Goal: Transaction & Acquisition: Obtain resource

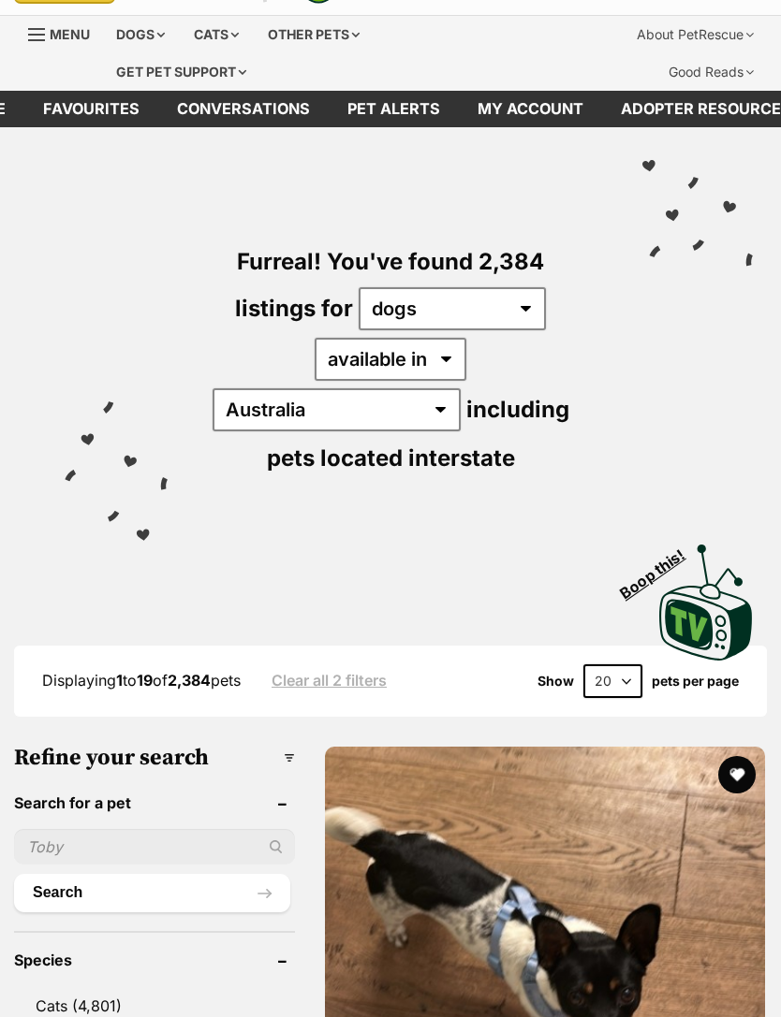
scroll to position [45, 0]
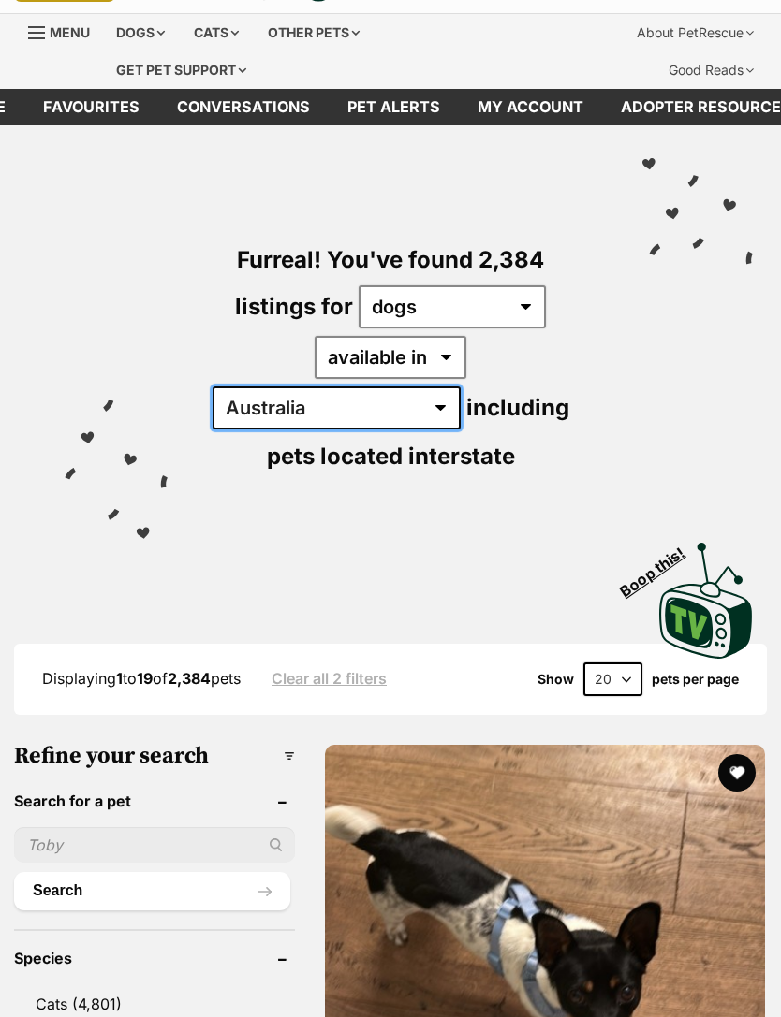
click at [460, 387] on select "Australia ACT NSW NT QLD SA TAS VIC WA" at bounding box center [336, 408] width 248 height 43
select select "VIC"
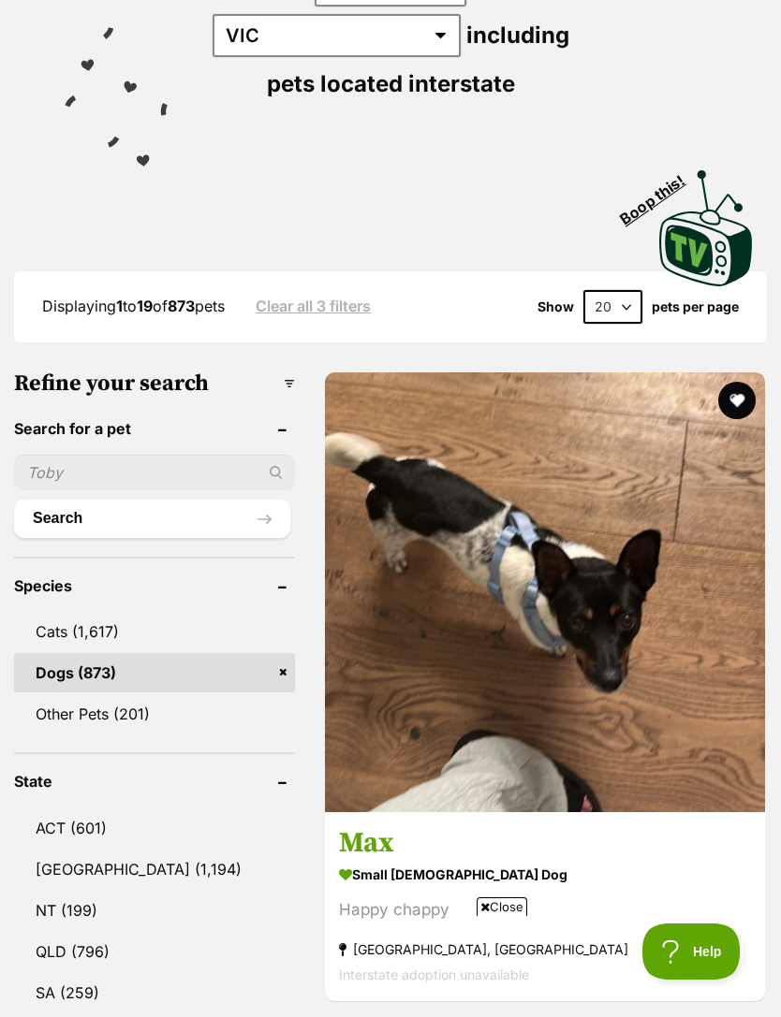
scroll to position [457, 0]
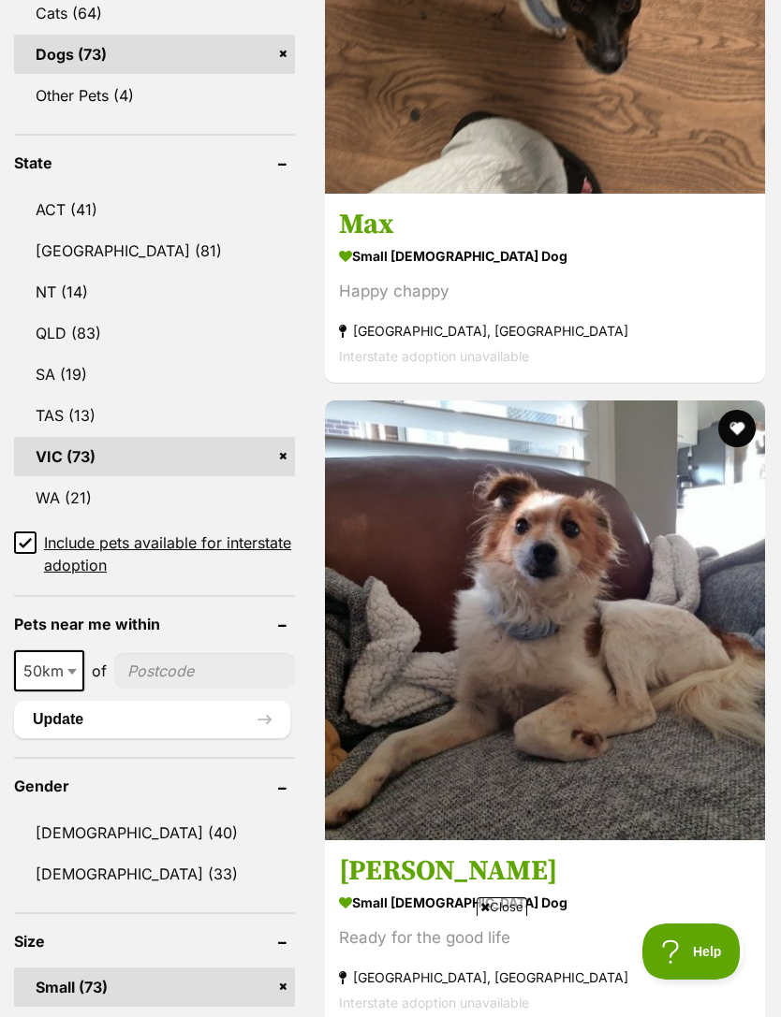
click at [22, 532] on input "Include pets available for interstate adoption" at bounding box center [25, 543] width 22 height 22
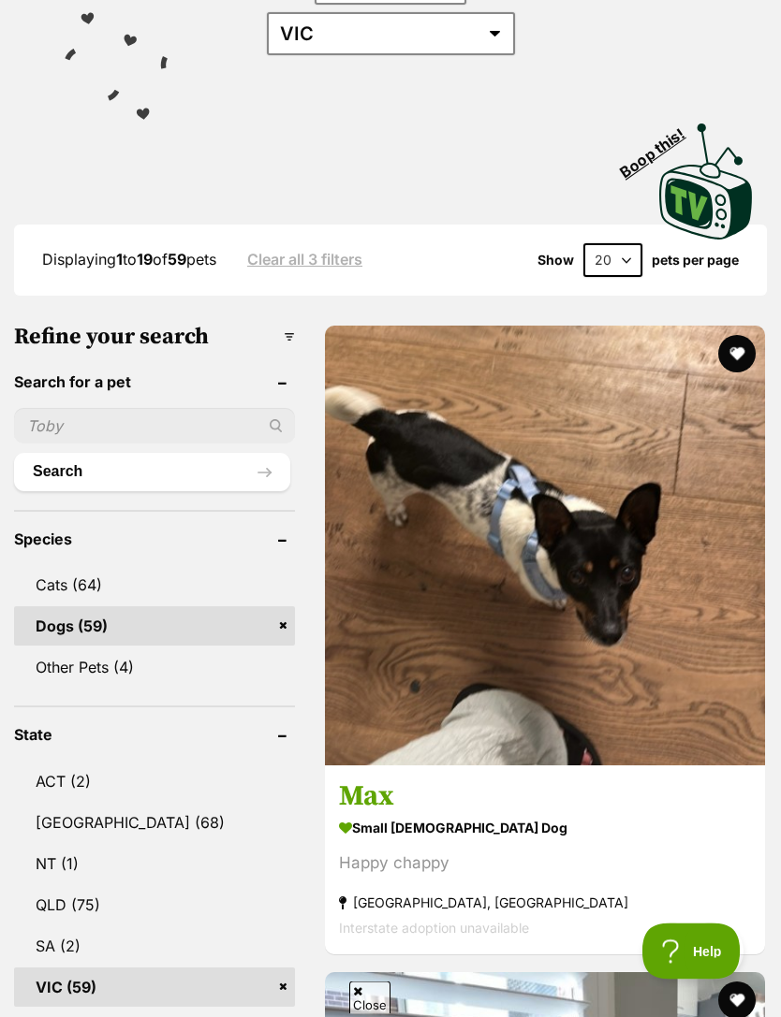
scroll to position [512, 0]
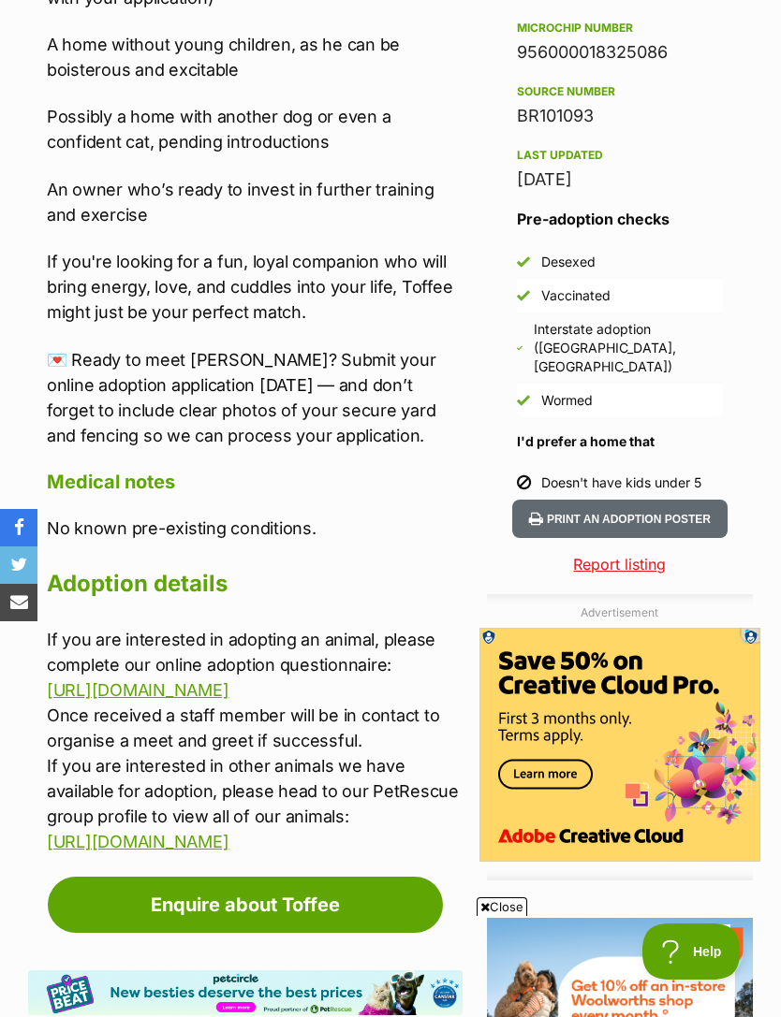
click at [143, 690] on link "[URL][DOMAIN_NAME]" at bounding box center [138, 690] width 182 height 20
